Goal: Transaction & Acquisition: Obtain resource

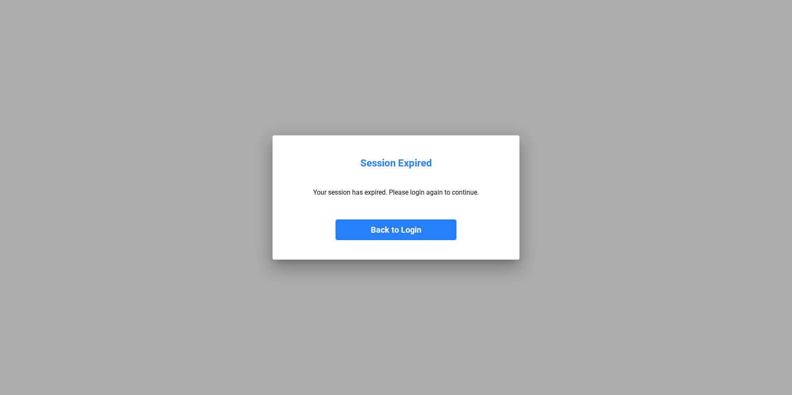
click at [373, 224] on button "Back to Login" at bounding box center [396, 230] width 121 height 21
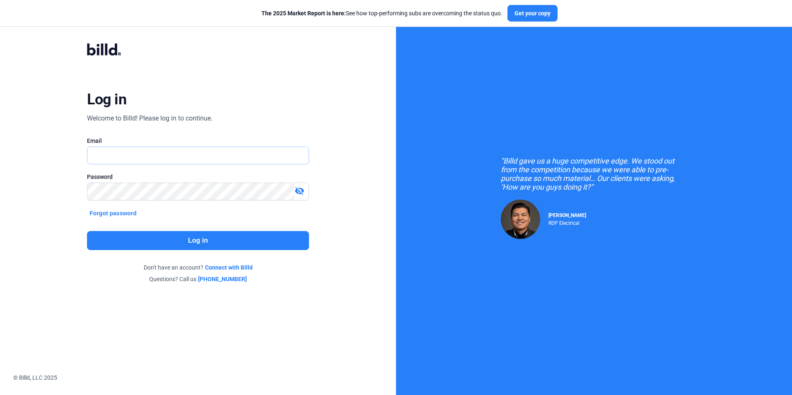
type input "[EMAIL_ADDRESS][DOMAIN_NAME]"
click at [215, 244] on button "Log in" at bounding box center [198, 240] width 222 height 19
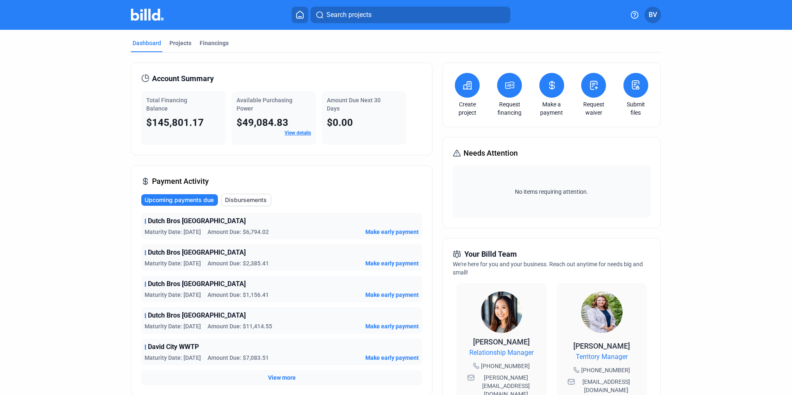
click at [75, 60] on dashboard "Dashboard Projects Financings Account Summary Total Financing Balance $145,801.…" at bounding box center [396, 312] width 713 height 565
click at [186, 46] on div "Projects" at bounding box center [180, 43] width 22 height 8
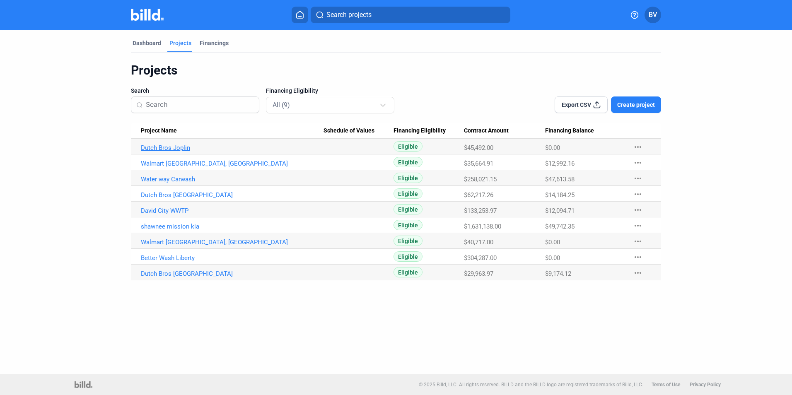
click at [178, 148] on link "Dutch Bros Joplin" at bounding box center [232, 147] width 183 height 7
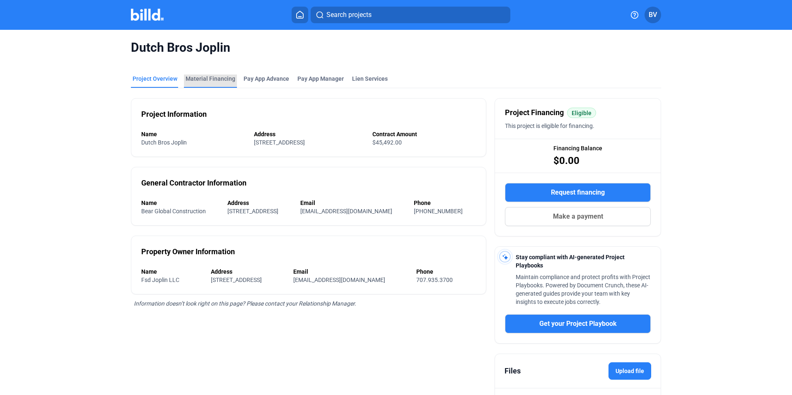
click at [218, 79] on div "Material Financing" at bounding box center [211, 79] width 50 height 8
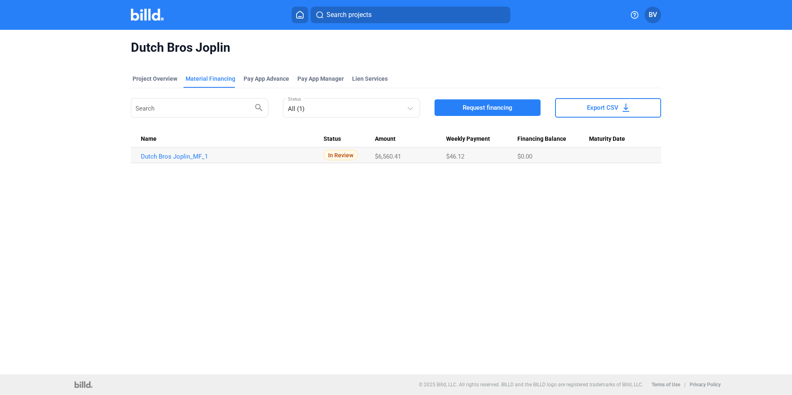
click at [500, 113] on button "Request financing" at bounding box center [488, 107] width 106 height 17
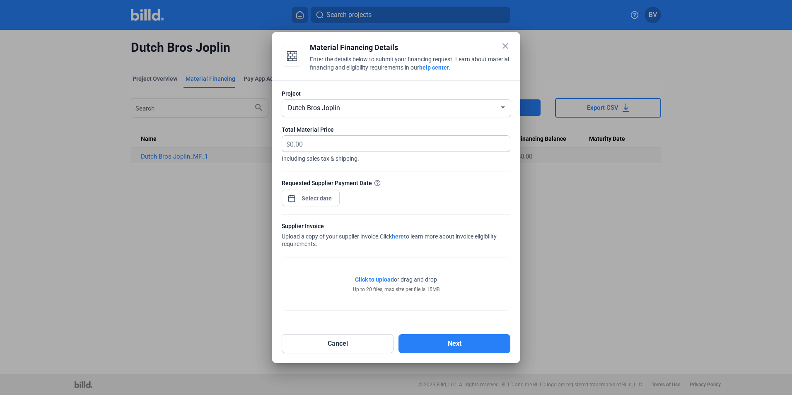
click at [319, 143] on input "text" at bounding box center [400, 144] width 220 height 16
type input "365.55"
click at [314, 205] on div at bounding box center [317, 198] width 36 height 15
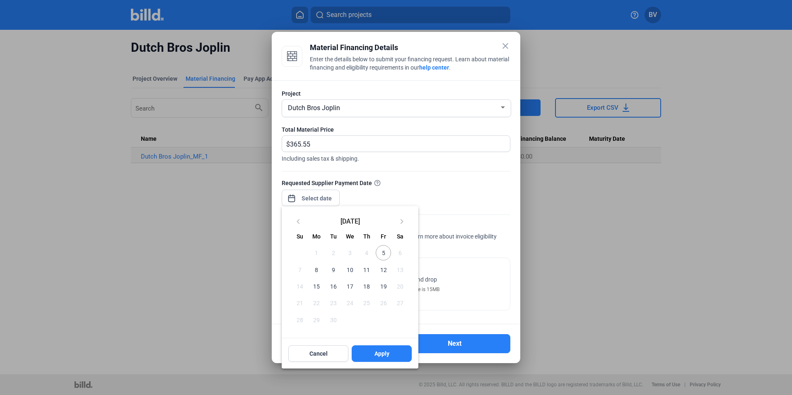
click at [316, 198] on div at bounding box center [396, 197] width 792 height 395
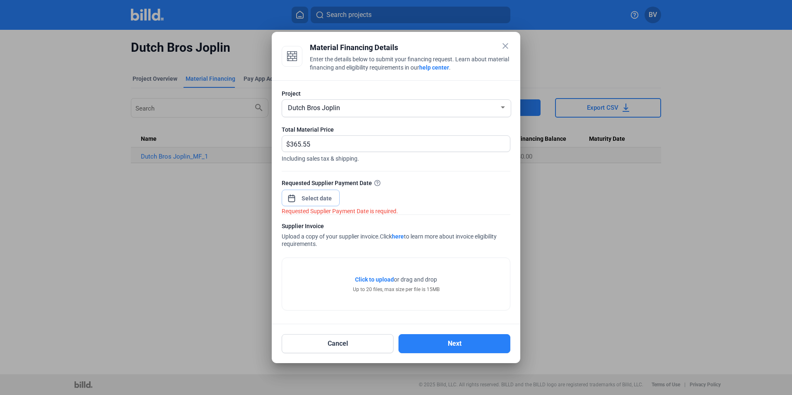
click at [304, 193] on input at bounding box center [317, 198] width 36 height 10
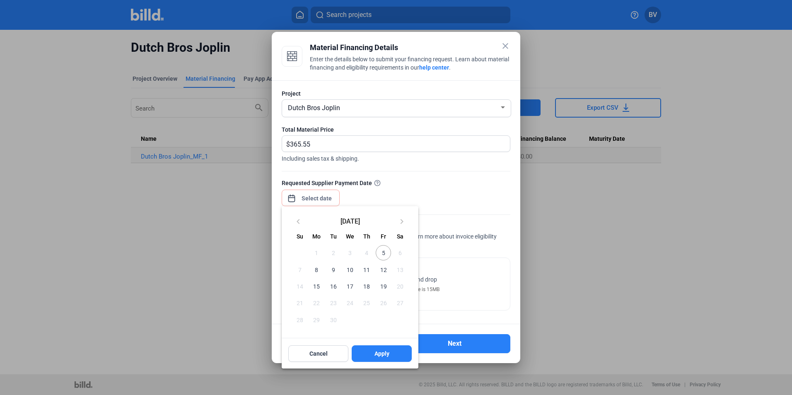
click at [385, 251] on span "5" at bounding box center [383, 252] width 15 height 15
click at [394, 356] on button "Apply" at bounding box center [382, 354] width 60 height 17
type input "[DATE]"
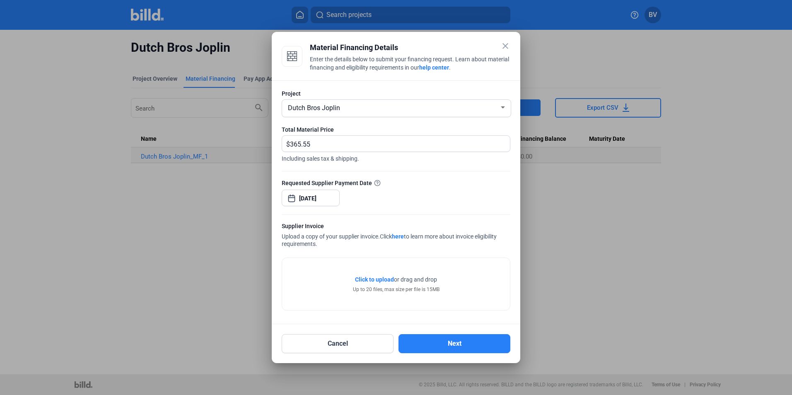
click at [364, 278] on span "Click to upload" at bounding box center [374, 279] width 39 height 7
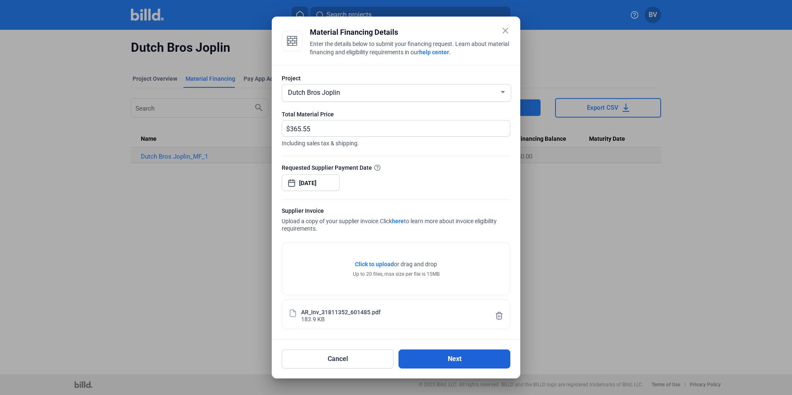
click at [446, 358] on button "Next" at bounding box center [455, 359] width 112 height 19
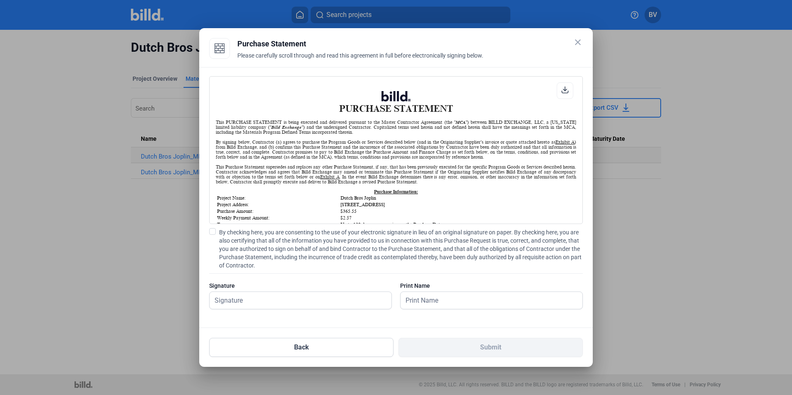
scroll to position [0, 0]
click at [225, 236] on span "By checking here, you are consenting to the use of your electronic signature in…" at bounding box center [401, 248] width 364 height 41
click at [0, 0] on input "By checking here, you are consenting to the use of your electronic signature in…" at bounding box center [0, 0] width 0 height 0
click at [236, 303] on input "text" at bounding box center [301, 300] width 182 height 17
type input "[PERSON_NAME]"
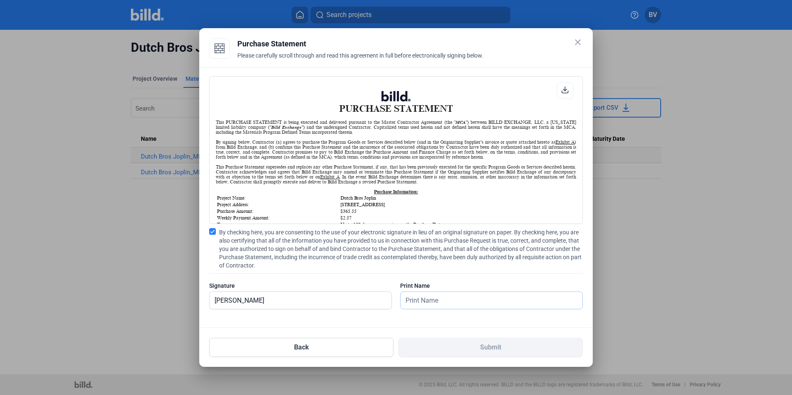
type input "[PERSON_NAME]"
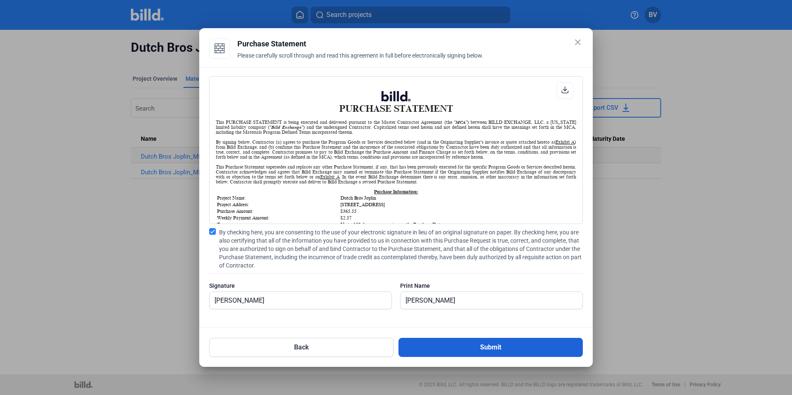
click at [470, 353] on button "Submit" at bounding box center [491, 347] width 184 height 19
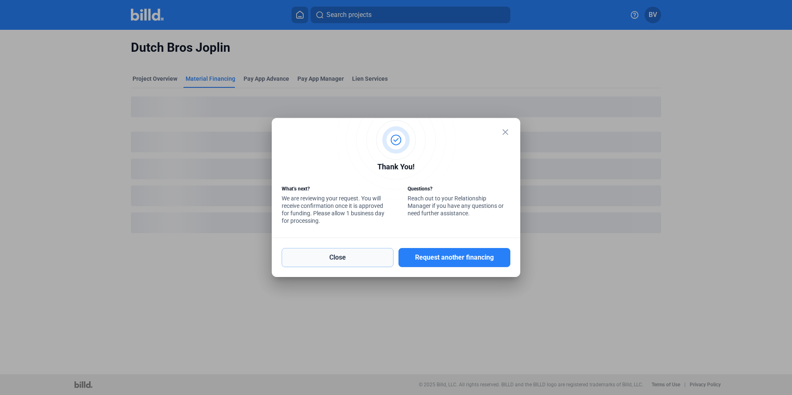
click at [358, 260] on button "Close" at bounding box center [338, 257] width 112 height 19
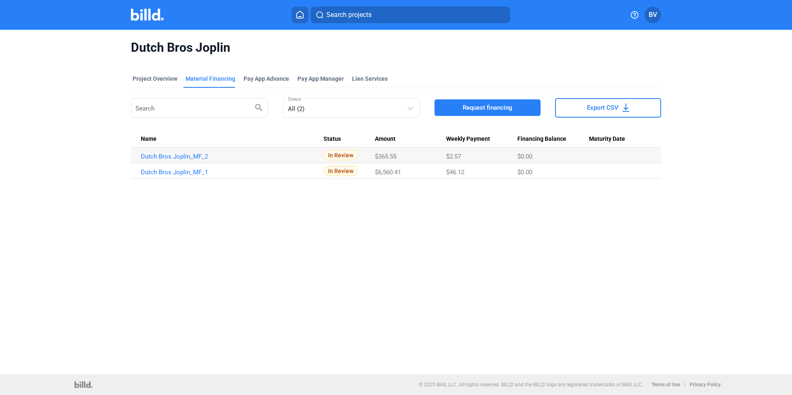
click at [298, 13] on icon at bounding box center [300, 14] width 7 height 7
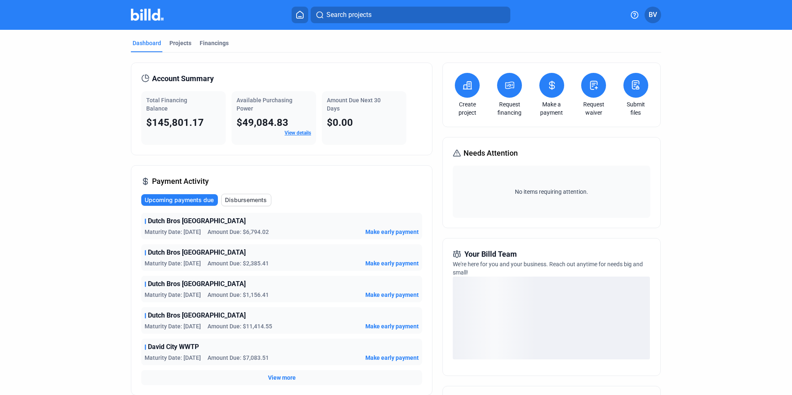
click at [463, 87] on icon at bounding box center [467, 85] width 10 height 10
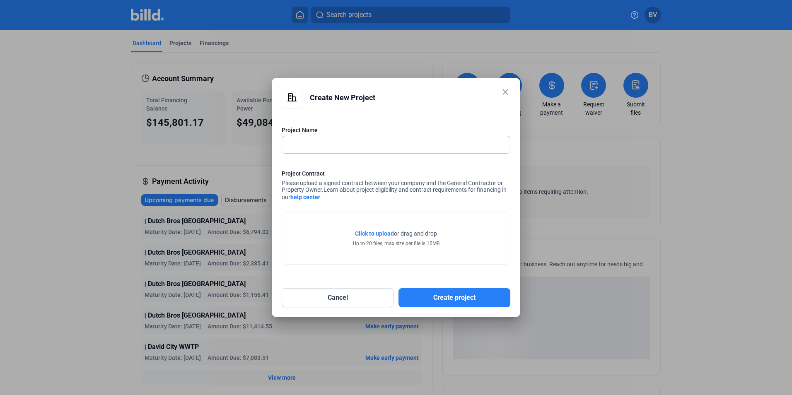
click at [351, 146] on input "text" at bounding box center [396, 144] width 228 height 17
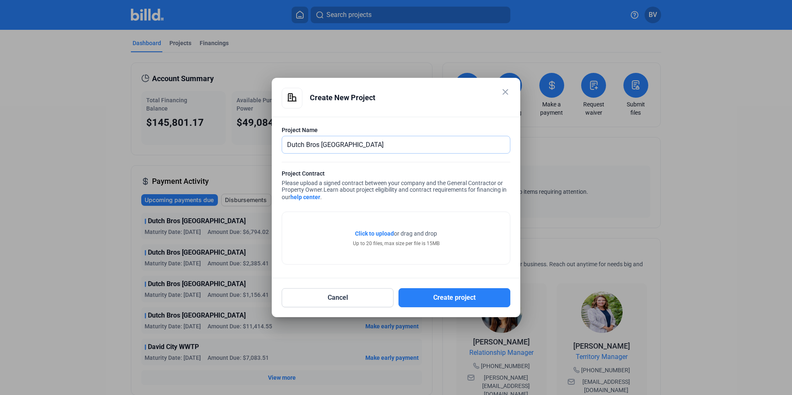
type input "Dutch Bros [GEOGRAPHIC_DATA]"
click at [382, 230] on span "Click to upload" at bounding box center [374, 233] width 39 height 7
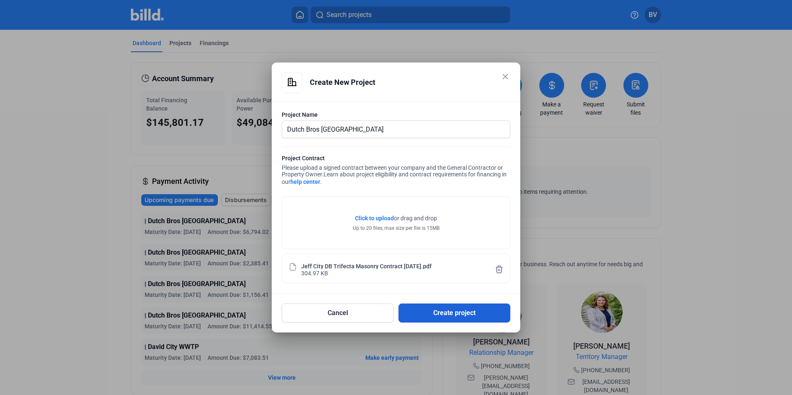
click at [452, 317] on button "Create project" at bounding box center [455, 313] width 112 height 19
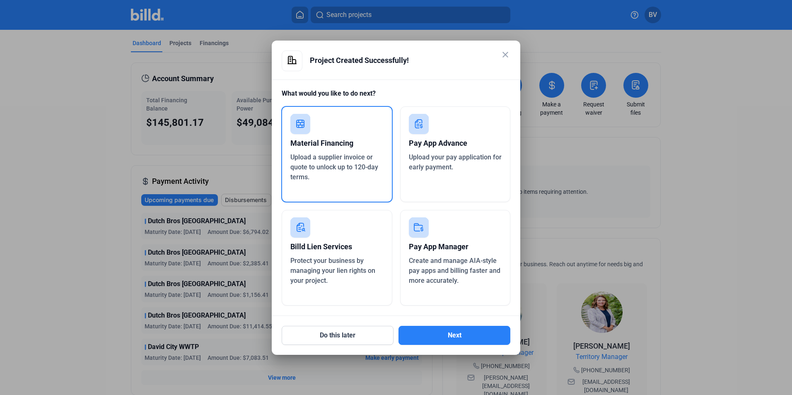
click at [365, 134] on div "Material Financing" at bounding box center [336, 143] width 93 height 18
click at [455, 333] on button "Next" at bounding box center [455, 335] width 112 height 19
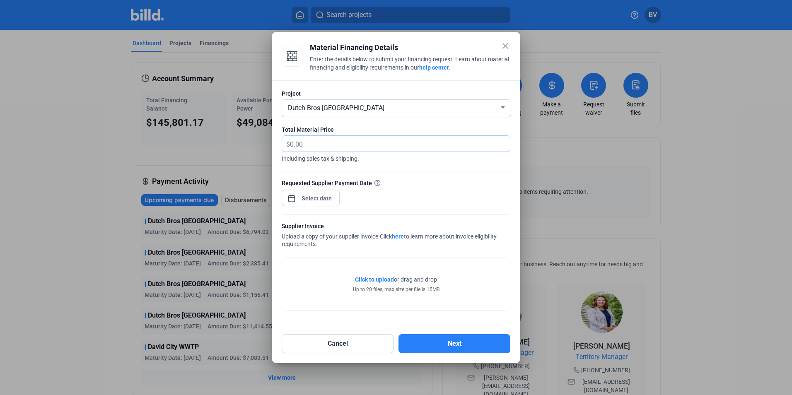
click at [301, 147] on input "text" at bounding box center [400, 144] width 220 height 16
type input "6,727.27"
click at [316, 200] on div "close Material Financing Details Enter the details below to submit your financi…" at bounding box center [396, 197] width 792 height 395
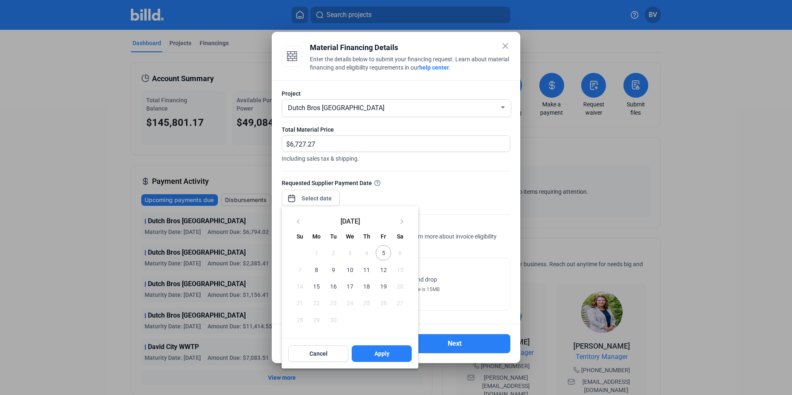
click at [380, 251] on span "5" at bounding box center [383, 252] width 15 height 15
click at [380, 349] on button "Apply" at bounding box center [382, 354] width 60 height 17
type input "[DATE]"
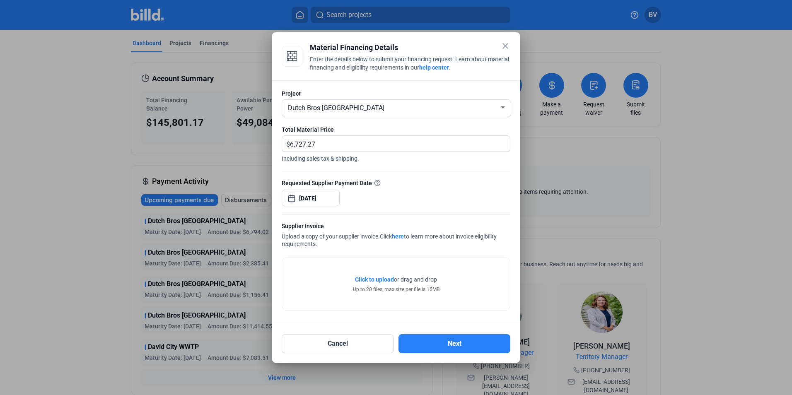
click at [380, 280] on span "Click to upload" at bounding box center [374, 279] width 39 height 7
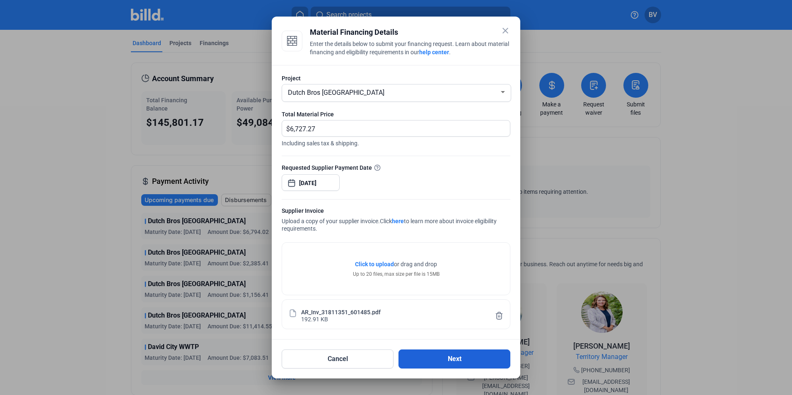
click at [450, 362] on button "Next" at bounding box center [455, 359] width 112 height 19
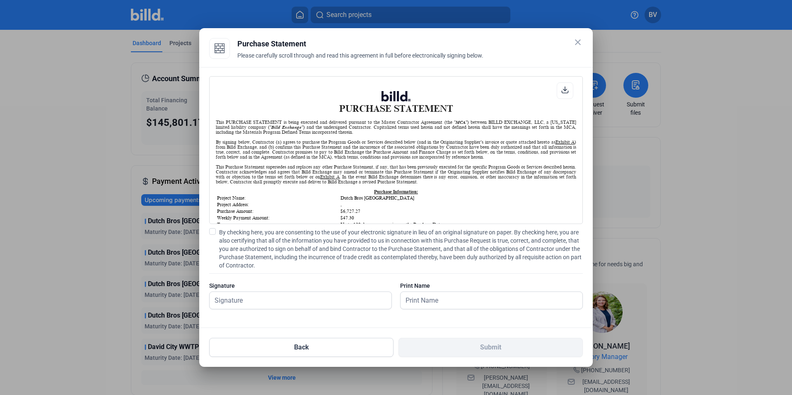
scroll to position [0, 0]
click at [241, 250] on span "By checking here, you are consenting to the use of your electronic signature in…" at bounding box center [401, 248] width 364 height 41
click at [0, 0] on input "By checking here, you are consenting to the use of your electronic signature in…" at bounding box center [0, 0] width 0 height 0
click at [263, 302] on input "text" at bounding box center [296, 300] width 173 height 17
type input "[PERSON_NAME]"
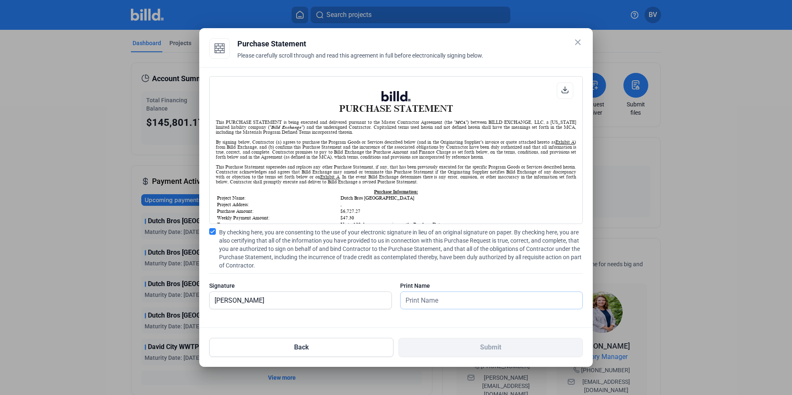
type input "[PERSON_NAME]"
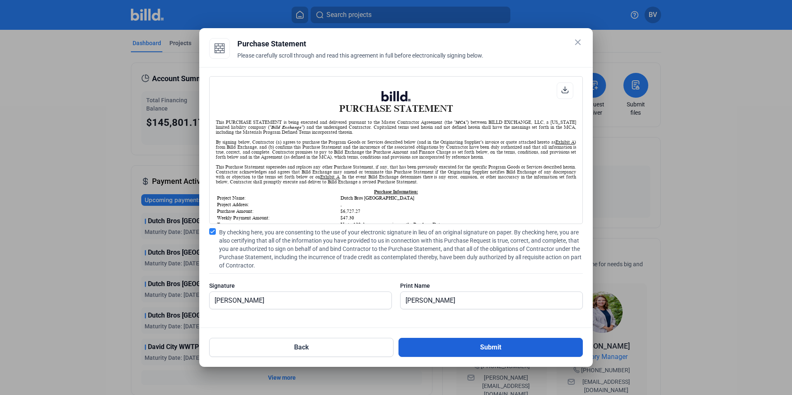
click at [443, 349] on button "Submit" at bounding box center [491, 347] width 184 height 19
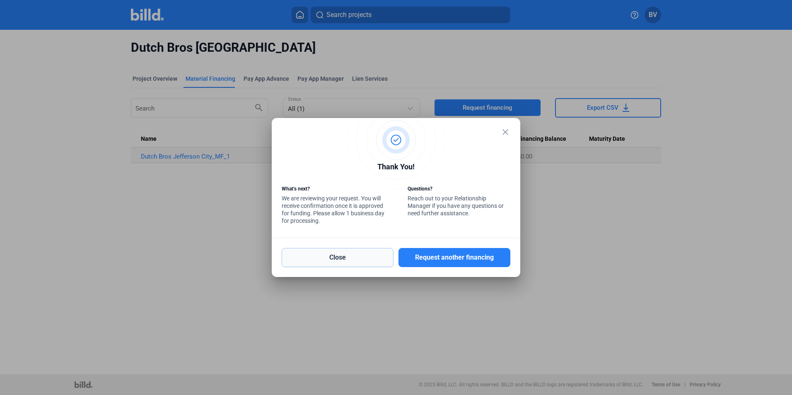
click at [357, 259] on button "Close" at bounding box center [338, 257] width 112 height 19
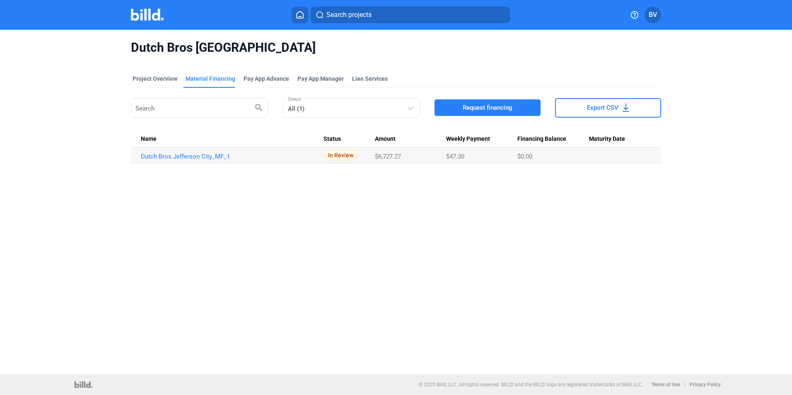
click at [491, 114] on button "Request financing" at bounding box center [488, 107] width 106 height 17
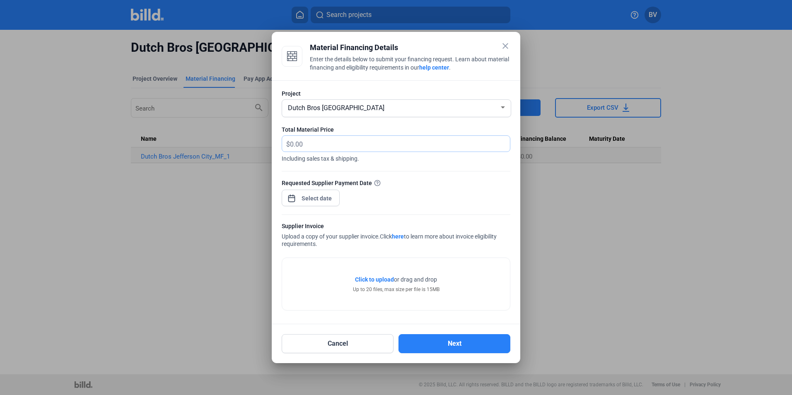
click at [311, 149] on input "text" at bounding box center [395, 144] width 210 height 16
type input "2,040.17"
click at [319, 197] on div "close Material Financing Details Enter the details below to submit your financi…" at bounding box center [396, 197] width 792 height 395
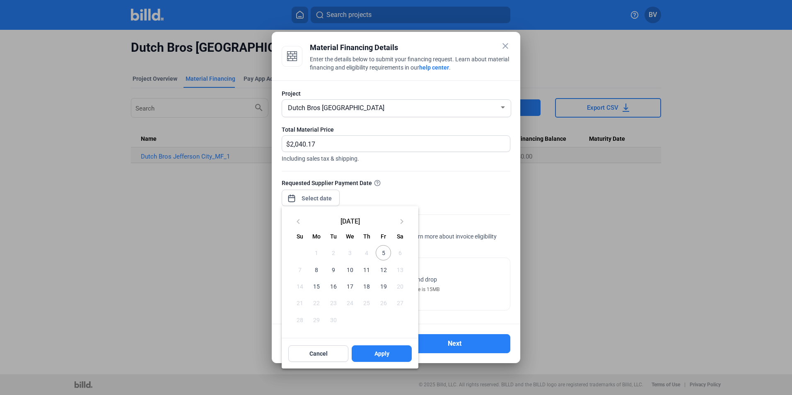
click at [388, 254] on span "5" at bounding box center [383, 252] width 15 height 15
click at [381, 353] on span "Apply" at bounding box center [382, 354] width 15 height 8
type input "[DATE]"
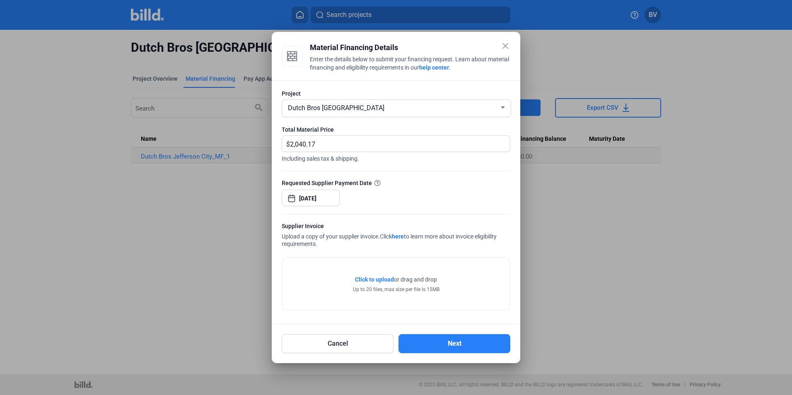
click at [387, 281] on span "Click to upload" at bounding box center [374, 279] width 39 height 7
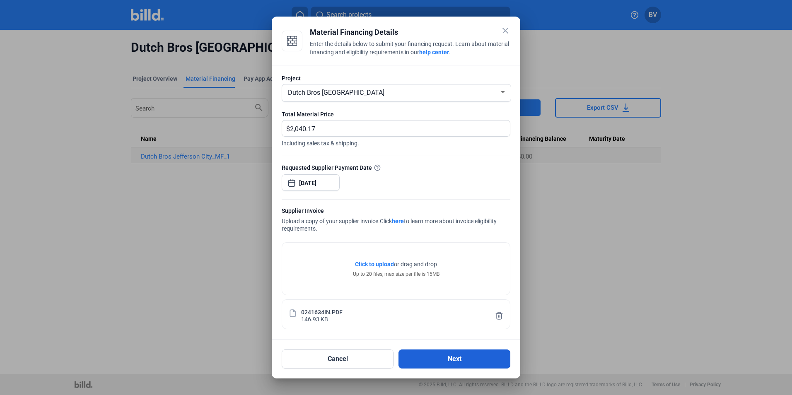
click at [452, 357] on button "Next" at bounding box center [455, 359] width 112 height 19
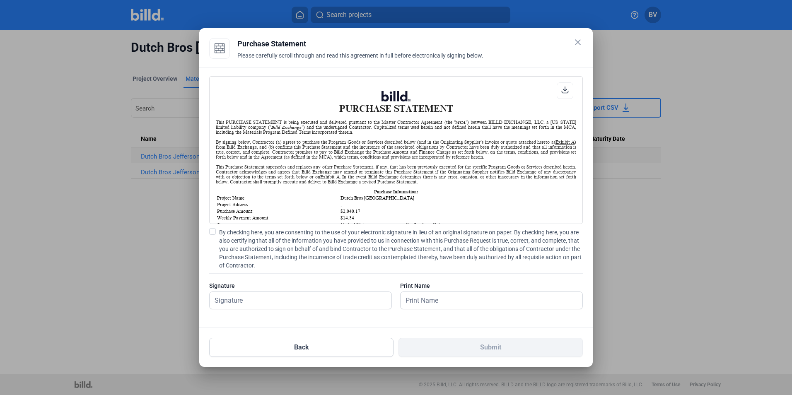
scroll to position [0, 0]
click at [292, 238] on span "By checking here, you are consenting to the use of your electronic signature in…" at bounding box center [401, 248] width 364 height 41
click at [0, 0] on input "By checking here, you are consenting to the use of your electronic signature in…" at bounding box center [0, 0] width 0 height 0
click at [282, 305] on input "text" at bounding box center [296, 300] width 173 height 17
type input "[PERSON_NAME]"
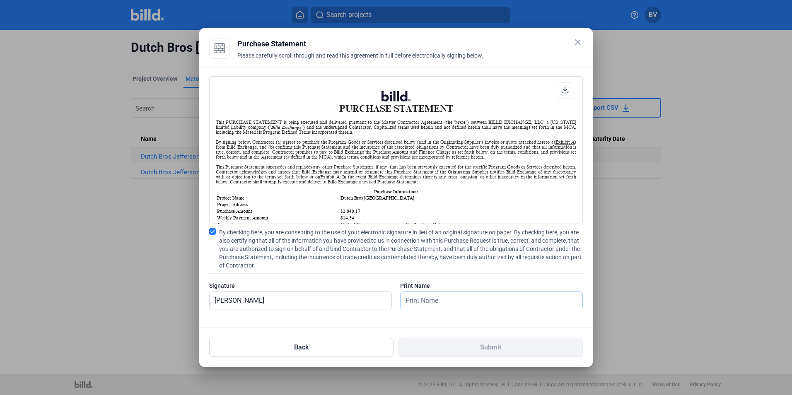
type input "[PERSON_NAME]"
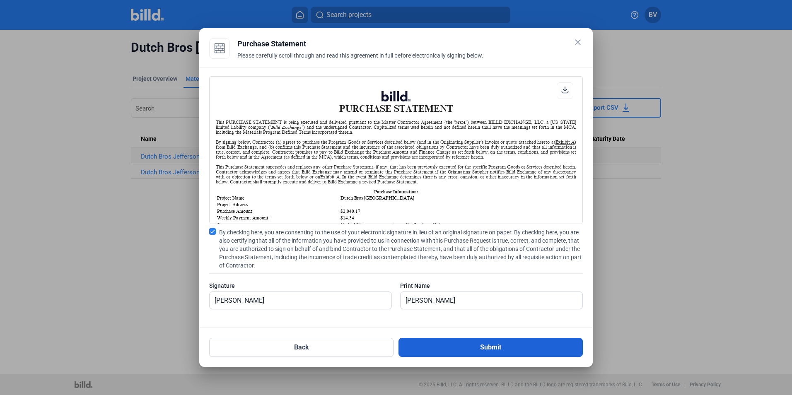
click at [488, 350] on button "Submit" at bounding box center [491, 347] width 184 height 19
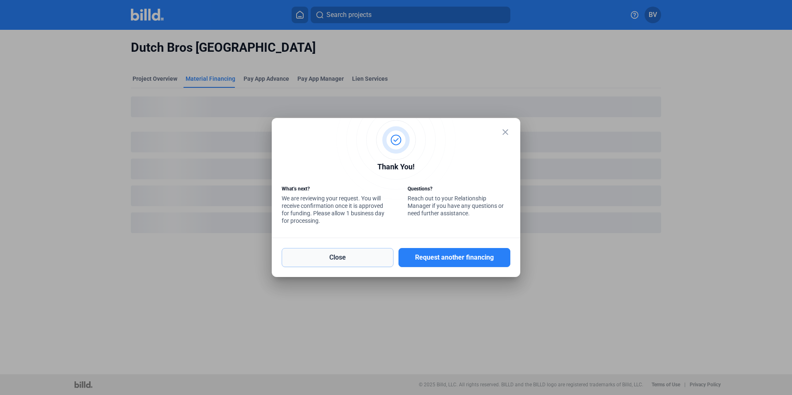
click at [363, 261] on button "Close" at bounding box center [338, 257] width 112 height 19
